Goal: Task Accomplishment & Management: Use online tool/utility

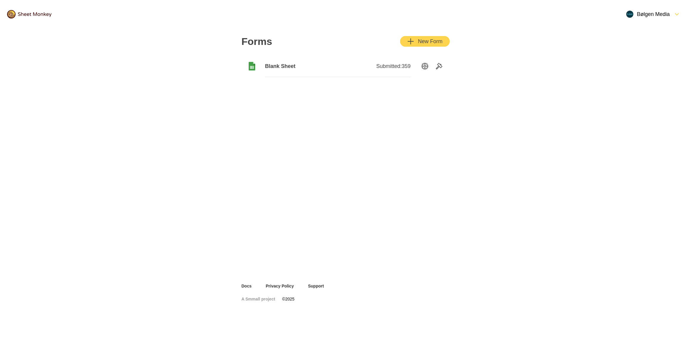
click at [276, 70] on span "Blank Sheet" at bounding box center [301, 66] width 73 height 7
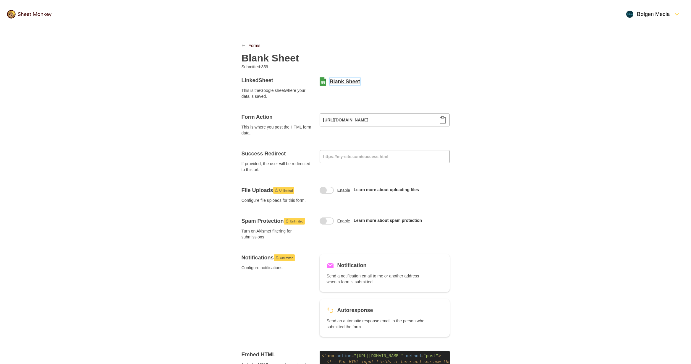
click at [332, 81] on link "Blank Sheet" at bounding box center [345, 81] width 30 height 7
click at [242, 45] on icon "LinkPrevious" at bounding box center [244, 46] width 4 height 4
click at [253, 48] on link "Forms" at bounding box center [255, 46] width 12 height 6
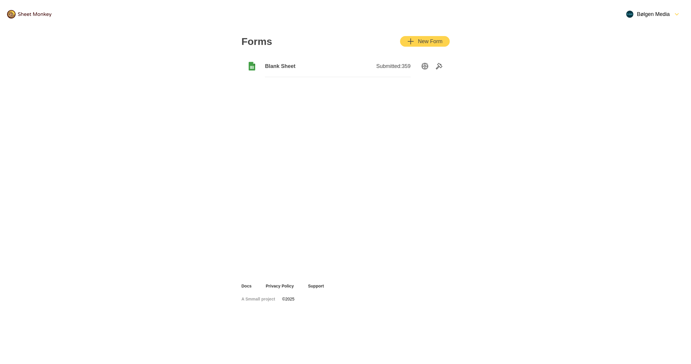
click at [437, 43] on div "New Form" at bounding box center [424, 41] width 35 height 7
click at [647, 12] on div "Bølgen Media" at bounding box center [648, 14] width 43 height 7
drag, startPoint x: 532, startPoint y: 91, endPoint x: 614, endPoint y: 8, distance: 117.1
click at [539, 86] on div "Forms New Form Blank Sheet Submitted: 359" at bounding box center [345, 155] width 691 height 255
click at [644, 11] on div "Bølgen Media" at bounding box center [653, 14] width 61 height 14
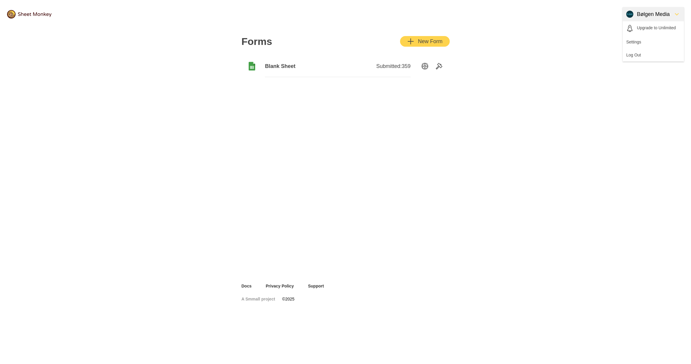
click at [645, 13] on div "Bølgen Media" at bounding box center [648, 14] width 43 height 7
drag, startPoint x: 542, startPoint y: 82, endPoint x: 539, endPoint y: 78, distance: 4.9
click at [542, 81] on div "Forms New Form Blank Sheet Submitted: 359" at bounding box center [345, 155] width 691 height 255
